Goal: Task Accomplishment & Management: Manage account settings

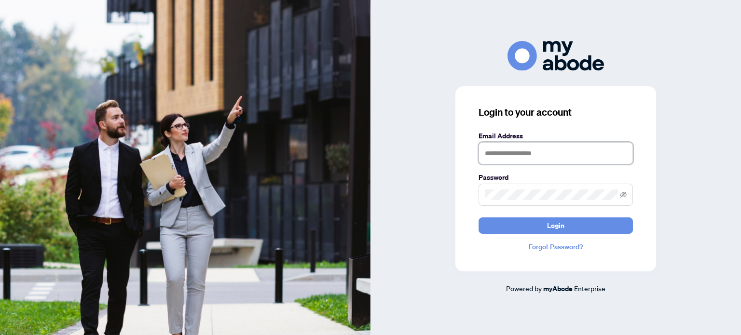
type input "**********"
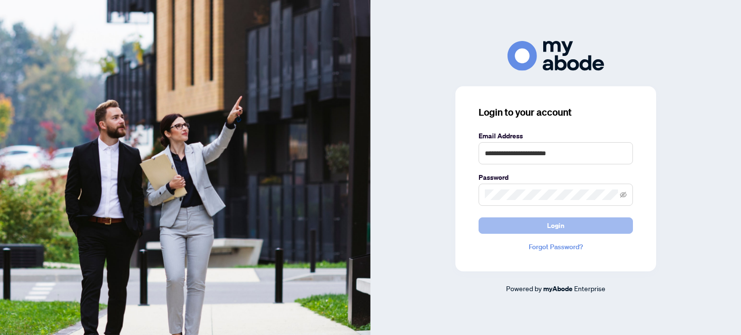
click at [550, 232] on span "Login" at bounding box center [555, 225] width 17 height 15
